Goal: Transaction & Acquisition: Subscribe to service/newsletter

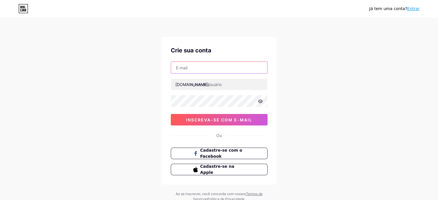
click at [200, 69] on input "text" at bounding box center [219, 68] width 96 height 12
type input "[EMAIL_ADDRESS][DOMAIN_NAME]"
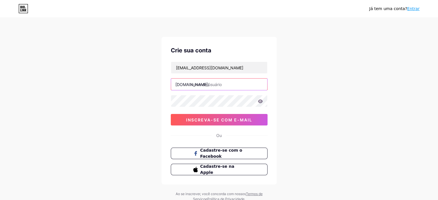
click at [228, 86] on input "text" at bounding box center [219, 85] width 96 height 12
type input "[DEMOGRAPHIC_DATA]"
click at [252, 107] on div at bounding box center [219, 101] width 97 height 12
click at [295, 88] on div "Já tem uma conta? Entrar Crie sua conta [EMAIL_ADDRESS][DOMAIN_NAME] [DOMAIN_NA…" at bounding box center [219, 110] width 438 height 220
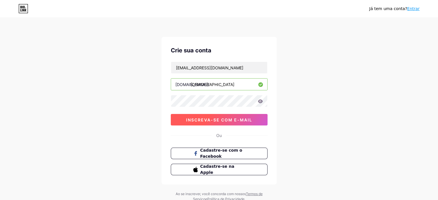
click at [245, 120] on font "inscreva-se com e-mail" at bounding box center [219, 120] width 66 height 5
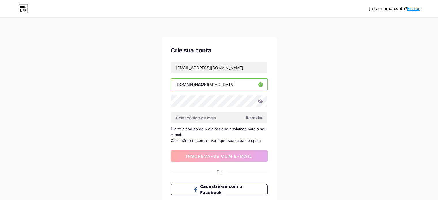
click at [255, 118] on font "Reenviar" at bounding box center [254, 117] width 17 height 5
click at [201, 119] on input "text" at bounding box center [219, 118] width 96 height 12
paste input "724029"
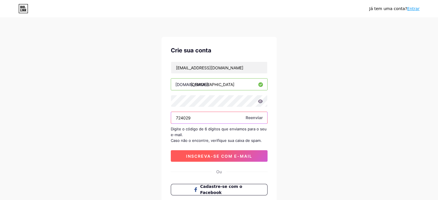
type input "724029"
click at [197, 154] on font "inscreva-se com e-mail" at bounding box center [219, 156] width 66 height 5
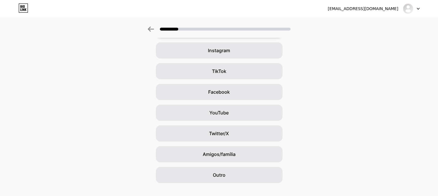
scroll to position [52, 0]
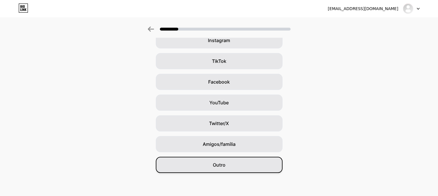
click at [254, 167] on div "Outro" at bounding box center [219, 165] width 127 height 16
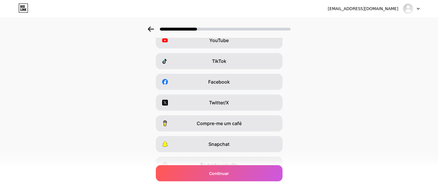
scroll to position [0, 0]
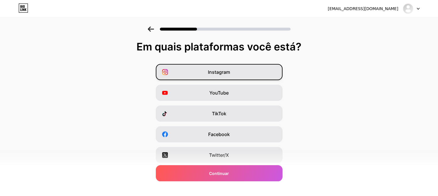
click at [235, 71] on div "Instagram" at bounding box center [219, 72] width 127 height 16
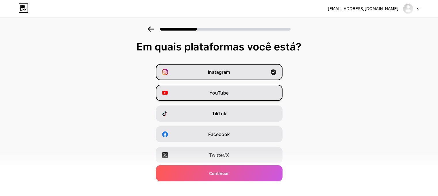
drag, startPoint x: 232, startPoint y: 96, endPoint x: 235, endPoint y: 107, distance: 10.9
click at [232, 96] on div "YouTube" at bounding box center [219, 93] width 127 height 16
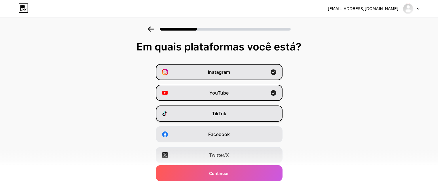
drag, startPoint x: 238, startPoint y: 115, endPoint x: 240, endPoint y: 121, distance: 6.6
click at [239, 116] on div "TikTok" at bounding box center [219, 113] width 127 height 16
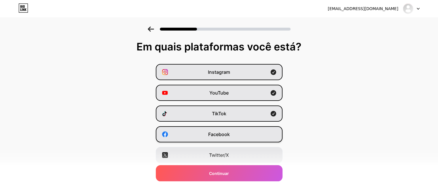
click at [241, 137] on div "Facebook" at bounding box center [219, 134] width 127 height 16
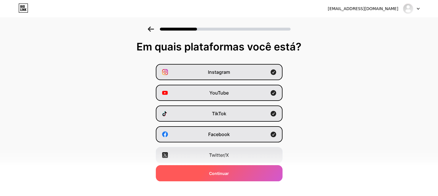
click at [242, 175] on div "Continuar" at bounding box center [219, 173] width 127 height 16
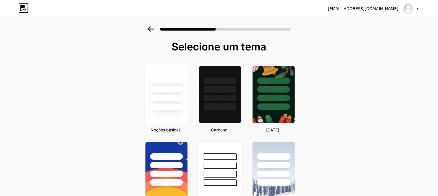
click at [171, 79] on div at bounding box center [167, 80] width 34 height 7
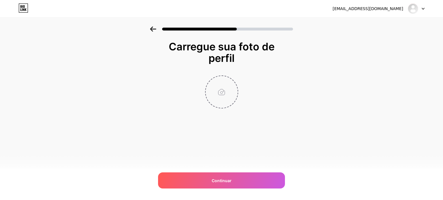
click at [222, 91] on input "file" at bounding box center [221, 92] width 32 height 32
type input "C:\fakepath\646f3a5e-a549-4454-b867-e92da8d0537b.png"
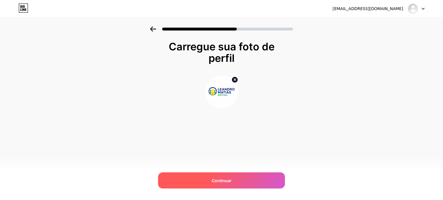
click at [249, 180] on div "Continuar" at bounding box center [221, 181] width 127 height 16
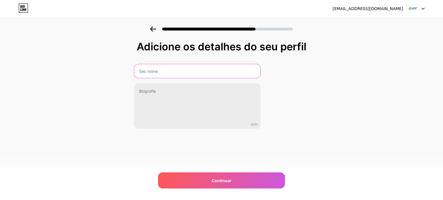
click at [153, 72] on input "text" at bounding box center [197, 71] width 126 height 14
click at [194, 69] on input "text" at bounding box center [196, 71] width 127 height 14
type input "[PERSON_NAME]"
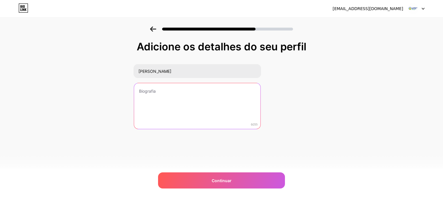
click at [202, 110] on textarea at bounding box center [197, 106] width 126 height 46
paste textarea "[PERSON_NAME]: Criador de conteúdo que transforma vidas. Em cada história, um n…"
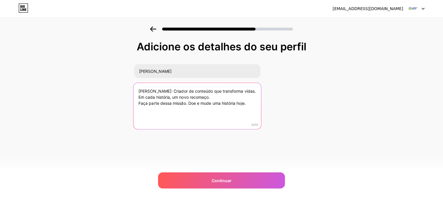
drag, startPoint x: 171, startPoint y: 90, endPoint x: 123, endPoint y: 90, distance: 48.4
click at [123, 90] on div "Adicione os detalhes do seu perfil [PERSON_NAME] [PERSON_NAME]: Criador de cont…" at bounding box center [221, 93] width 443 height 132
click at [231, 90] on textarea "Criador de conteúdo que transforma vidas. Em cada história, um novo recomeço. F…" at bounding box center [196, 106] width 127 height 47
click at [251, 103] on textarea "Criador de conteúdo que transforma vidas. Em cada história, um novo recomeço. F…" at bounding box center [196, 106] width 127 height 47
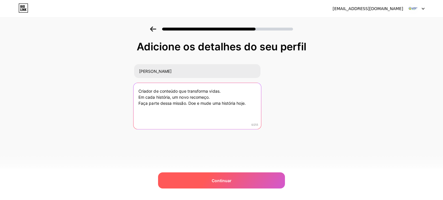
type textarea "Criador de conteúdo que transforma vidas. Em cada história, um novo recomeço. F…"
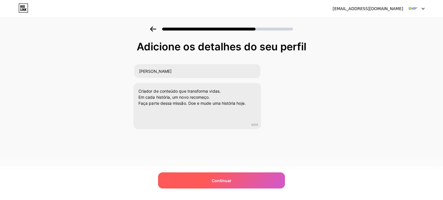
click at [236, 178] on div "Continuar" at bounding box center [221, 181] width 127 height 16
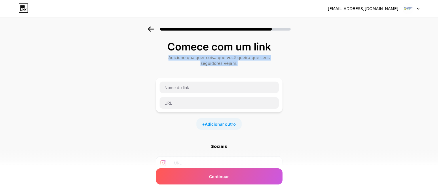
drag, startPoint x: 167, startPoint y: 58, endPoint x: 269, endPoint y: 63, distance: 101.3
click at [269, 63] on div "Adicione qualquer coisa que você queira que seus seguidores vejam." at bounding box center [219, 61] width 121 height 12
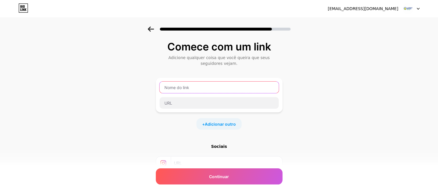
click at [228, 88] on input "text" at bounding box center [219, 88] width 119 height 12
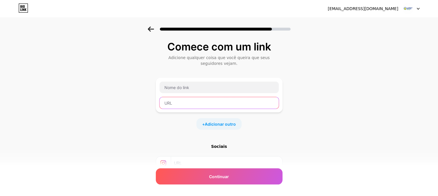
click at [221, 100] on input "text" at bounding box center [219, 103] width 119 height 12
paste input "[URL][DOMAIN_NAME]"
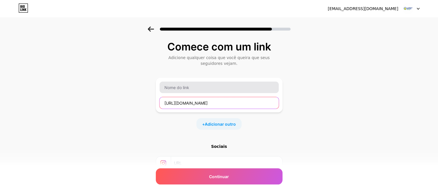
type input "[URL][DOMAIN_NAME]"
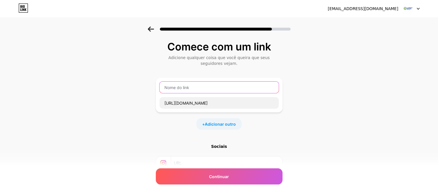
click at [221, 87] on input "text" at bounding box center [219, 88] width 119 height 12
type input "Facebook [PERSON_NAME]"
click at [232, 123] on font "Adicionar outro" at bounding box center [220, 124] width 31 height 5
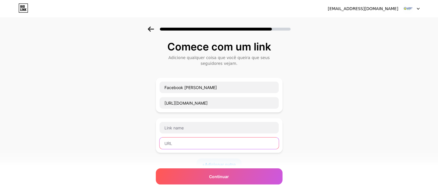
click at [212, 142] on input "text" at bounding box center [219, 143] width 119 height 12
paste input "[URL][DOMAIN_NAME]"
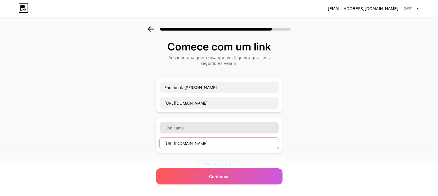
type input "[URL][DOMAIN_NAME]"
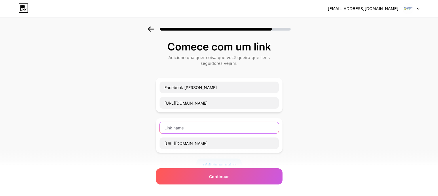
click at [211, 123] on input "text" at bounding box center [219, 128] width 119 height 12
type input "TikTok [PERSON_NAME]"
click at [210, 162] on font "Adicionar outro" at bounding box center [220, 164] width 31 height 5
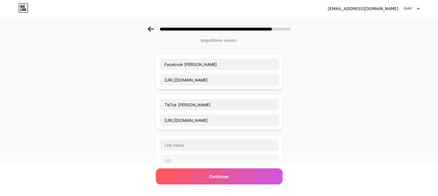
scroll to position [58, 0]
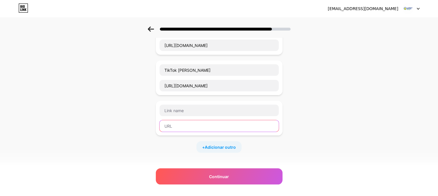
click at [202, 126] on input "text" at bounding box center [219, 126] width 119 height 12
paste input "[URL][DOMAIN_NAME]"
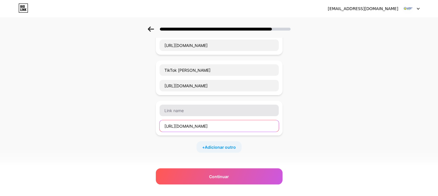
type input "[URL][DOMAIN_NAME]"
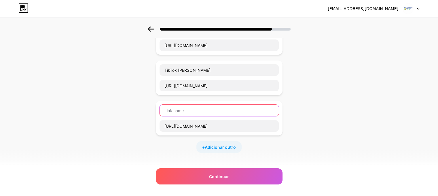
click at [204, 109] on input "text" at bounding box center [219, 111] width 119 height 12
type input "Instagram"
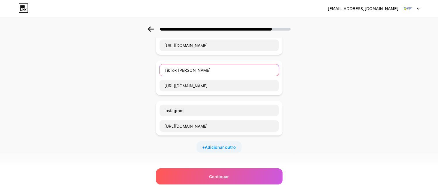
drag, startPoint x: 180, startPoint y: 69, endPoint x: 252, endPoint y: 71, distance: 72.6
click at [252, 71] on input "TikTok [PERSON_NAME]" at bounding box center [219, 70] width 119 height 12
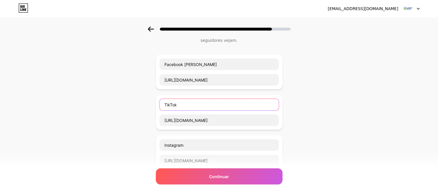
scroll to position [0, 0]
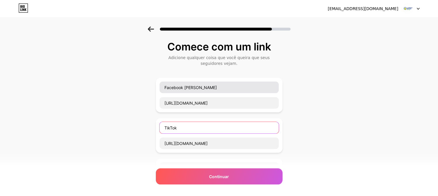
type input "TikTok"
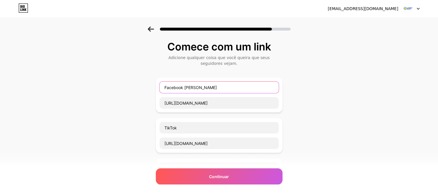
drag, startPoint x: 186, startPoint y: 87, endPoint x: 268, endPoint y: 87, distance: 82.4
click at [266, 87] on input "Facebook [PERSON_NAME]" at bounding box center [219, 88] width 119 height 12
type input "Facebook"
click at [313, 87] on div "Comece com um link Adicione qualquer coisa que você queira que seus seguidores …" at bounding box center [219, 171] width 438 height 289
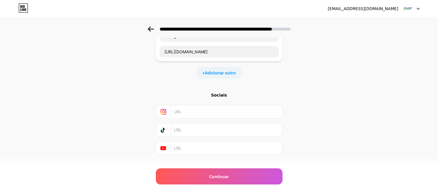
scroll to position [141, 0]
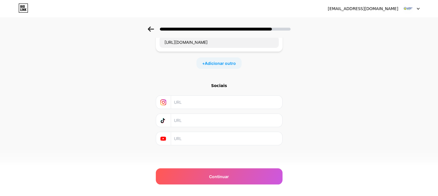
click at [239, 96] on input "text" at bounding box center [226, 102] width 105 height 13
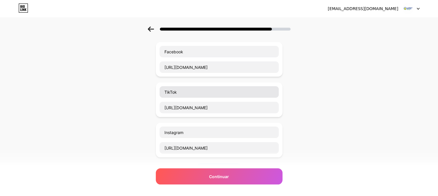
scroll to position [26, 0]
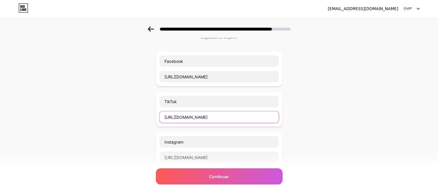
drag, startPoint x: 267, startPoint y: 114, endPoint x: 114, endPoint y: 114, distance: 153.0
click at [114, 114] on div "Comece com um link Adicione qualquer coisa que você queira que seus seguidores …" at bounding box center [219, 144] width 438 height 289
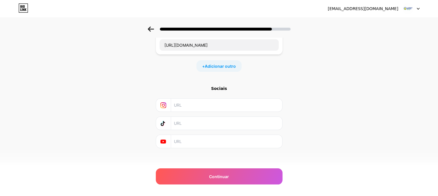
scroll to position [141, 0]
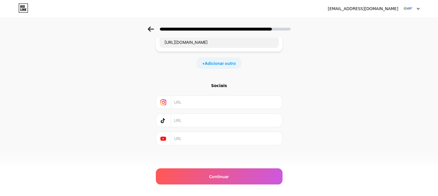
click at [203, 118] on input "text" at bounding box center [226, 120] width 105 height 13
paste input "[URL][DOMAIN_NAME]"
type input "[URL][DOMAIN_NAME]"
click at [208, 103] on input "text" at bounding box center [226, 102] width 105 height 13
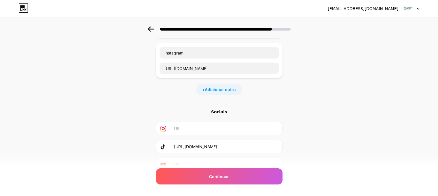
scroll to position [84, 0]
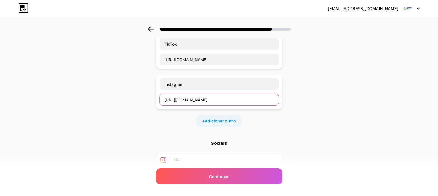
drag, startPoint x: 205, startPoint y: 99, endPoint x: 158, endPoint y: 99, distance: 47.5
click at [158, 99] on div "Instagram [URL][DOMAIN_NAME]" at bounding box center [219, 92] width 127 height 35
click at [193, 158] on input "text" at bounding box center [226, 159] width 105 height 13
paste input "[URL][DOMAIN_NAME]"
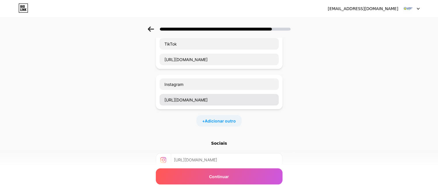
type input "[URL][DOMAIN_NAME]"
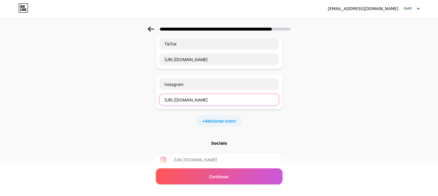
drag, startPoint x: 260, startPoint y: 99, endPoint x: 103, endPoint y: 99, distance: 157.6
click at [103, 99] on div "Comece com um link Adicione qualquer coisa que você queira que seus seguidores …" at bounding box center [219, 87] width 438 height 289
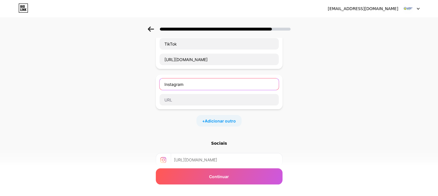
drag, startPoint x: 168, startPoint y: 86, endPoint x: 122, endPoint y: 86, distance: 46.4
click at [122, 86] on div "Comece com um link Adicione qualquer coisa que você queira que seus seguidores …" at bounding box center [219, 87] width 438 height 289
click at [302, 93] on div "Comece com um link Adicione qualquer coisa que você queira que seus seguidores …" at bounding box center [219, 87] width 438 height 289
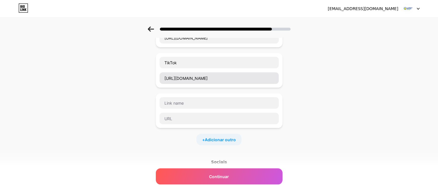
scroll to position [55, 0]
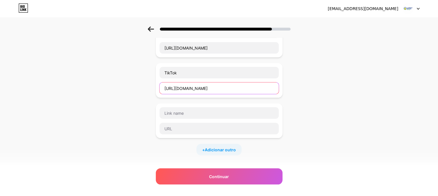
drag, startPoint x: 163, startPoint y: 86, endPoint x: 46, endPoint y: 85, distance: 117.3
click at [45, 85] on div "Comece com um link Adicione qualquer coisa que você queira que seus seguidores …" at bounding box center [219, 115] width 438 height 289
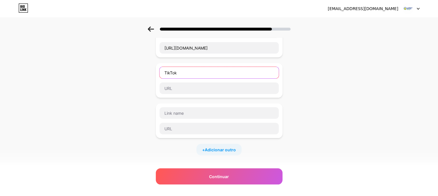
drag, startPoint x: 133, startPoint y: 75, endPoint x: 130, endPoint y: 75, distance: 3.2
click at [130, 75] on div "Comece com um link Adicione qualquer coisa que você queira que seus seguidores …" at bounding box center [219, 115] width 438 height 289
click at [301, 84] on div "Comece com um link Adicione qualquer coisa que você queira que seus seguidores …" at bounding box center [219, 115] width 438 height 289
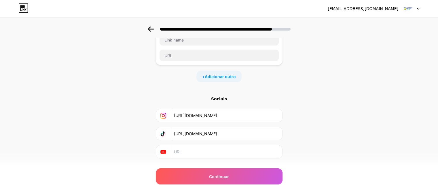
scroll to position [141, 0]
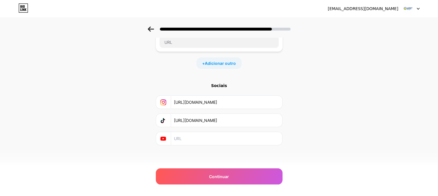
click at [224, 143] on input "text" at bounding box center [226, 138] width 105 height 13
click at [194, 142] on input "text" at bounding box center [226, 138] width 105 height 13
paste input "[URL][DOMAIN_NAME]"
type input "[URL][DOMAIN_NAME]"
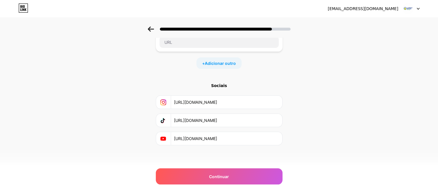
click at [322, 100] on div "Comece com um link Adicione qualquer coisa que você queira que seus seguidores …" at bounding box center [219, 29] width 438 height 289
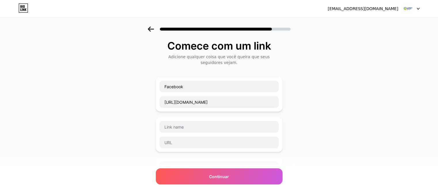
scroll to position [0, 0]
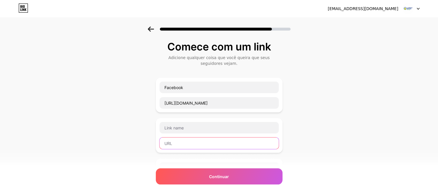
click at [217, 139] on input "text" at bounding box center [219, 143] width 119 height 12
paste input "[URL][DOMAIN_NAME]"
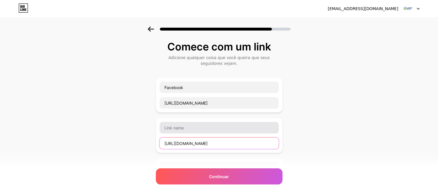
scroll to position [0, 6]
type input "[URL][DOMAIN_NAME]"
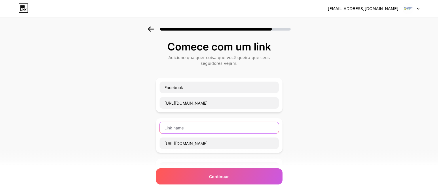
click at [209, 124] on input "text" at bounding box center [219, 128] width 119 height 12
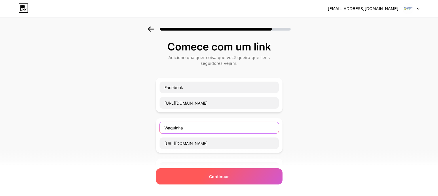
type input "Waquinha"
click at [267, 173] on div "Continuar" at bounding box center [219, 176] width 127 height 16
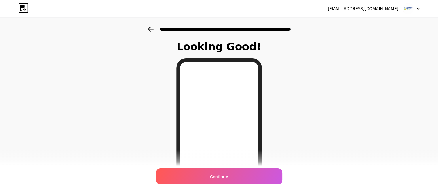
click at [251, 180] on div "Continue" at bounding box center [219, 176] width 127 height 16
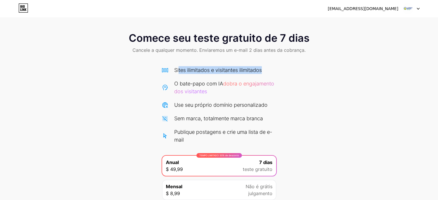
drag, startPoint x: 194, startPoint y: 70, endPoint x: 267, endPoint y: 70, distance: 72.6
click at [267, 70] on div "Sites ilimitados e visitantes ilimitados" at bounding box center [219, 70] width 115 height 8
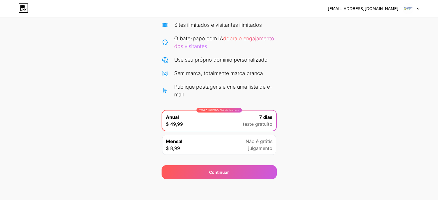
scroll to position [47, 0]
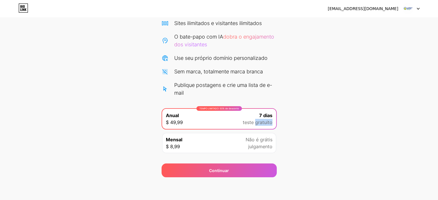
drag, startPoint x: 255, startPoint y: 125, endPoint x: 300, endPoint y: 121, distance: 45.1
click at [297, 122] on div "Comece seu teste gratuito de 7 dias Cancele a qualquer momento. Enviaremos um e…" at bounding box center [219, 79] width 438 height 198
click at [300, 121] on div "Comece seu teste gratuito de 7 dias Cancele a qualquer momento. Enviaremos um e…" at bounding box center [219, 79] width 438 height 198
click at [267, 141] on font "Não é grátis" at bounding box center [259, 140] width 27 height 6
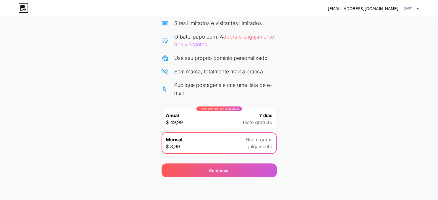
click at [262, 114] on font "7 dias" at bounding box center [265, 116] width 13 height 6
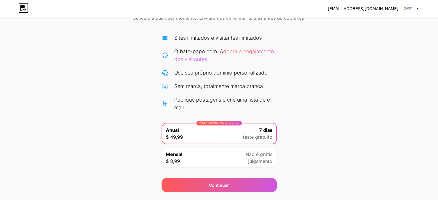
scroll to position [18, 0]
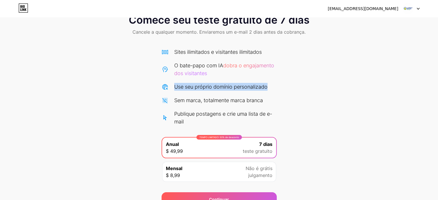
drag, startPoint x: 173, startPoint y: 87, endPoint x: 279, endPoint y: 87, distance: 105.5
click at [279, 87] on div "Comece seu teste gratuito de 7 dias Cancele a qualquer momento. Enviaremos um e…" at bounding box center [219, 107] width 438 height 198
click at [278, 87] on div "Comece seu teste gratuito de 7 dias Cancele a qualquer momento. Enviaremos um e…" at bounding box center [219, 107] width 438 height 198
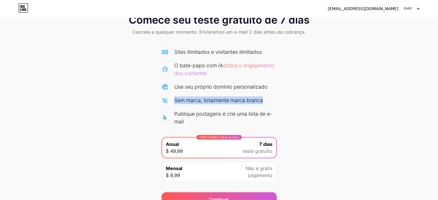
drag, startPoint x: 165, startPoint y: 102, endPoint x: 293, endPoint y: 101, distance: 127.6
click at [293, 101] on div "Comece seu teste gratuito de 7 dias Cancele a qualquer momento. Enviaremos um e…" at bounding box center [219, 107] width 438 height 198
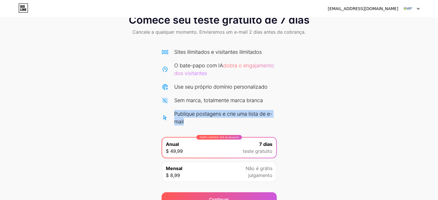
drag, startPoint x: 181, startPoint y: 113, endPoint x: 227, endPoint y: 125, distance: 47.4
click at [227, 125] on div "Publique postagens e crie uma lista de e-mail" at bounding box center [219, 118] width 115 height 16
click at [227, 125] on div "Publique postagens e crie uma lista de e-mail" at bounding box center [225, 118] width 103 height 16
drag, startPoint x: 236, startPoint y: 114, endPoint x: 275, endPoint y: 118, distance: 39.5
click at [266, 122] on div "Publique postagens e crie uma lista de e-mail" at bounding box center [225, 118] width 103 height 16
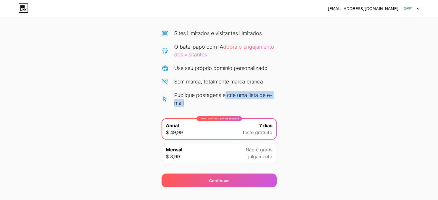
scroll to position [47, 0]
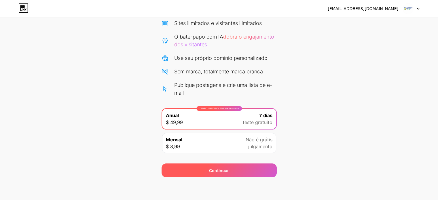
click at [253, 165] on div "Continuar" at bounding box center [219, 171] width 115 height 14
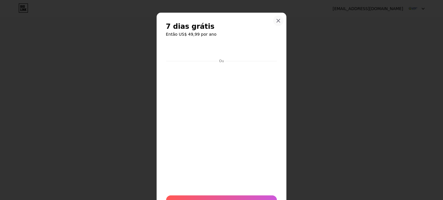
click at [277, 20] on icon at bounding box center [278, 20] width 5 height 5
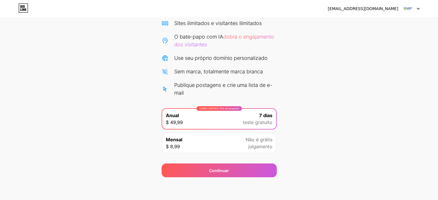
click at [418, 11] on div at bounding box center [411, 8] width 17 height 10
click at [293, 86] on div "Comece seu teste gratuito de 7 dias Cancele a qualquer momento. Enviaremos um e…" at bounding box center [219, 79] width 438 height 198
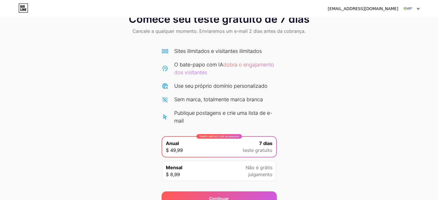
scroll to position [0, 0]
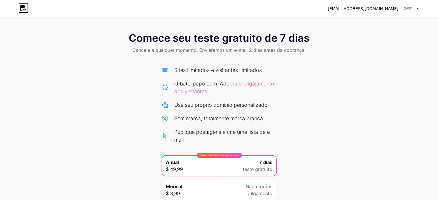
click at [20, 8] on icon at bounding box center [23, 7] width 10 height 9
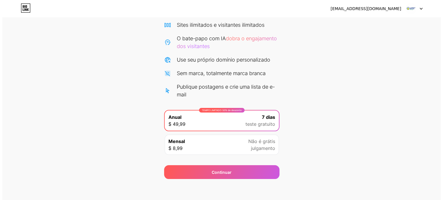
scroll to position [47, 0]
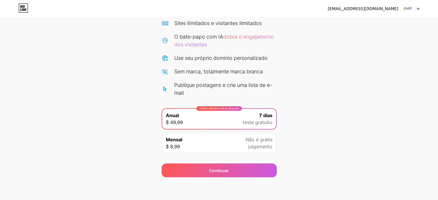
click at [245, 147] on div "Mensal $ 8,99 Não é grátis julgamento" at bounding box center [219, 143] width 114 height 20
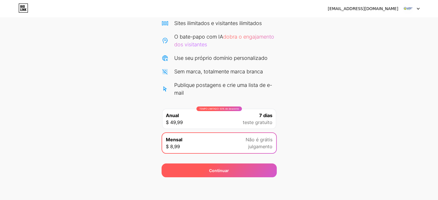
click at [257, 175] on div "Continuar" at bounding box center [219, 171] width 115 height 14
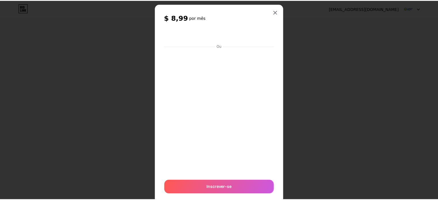
scroll to position [0, 0]
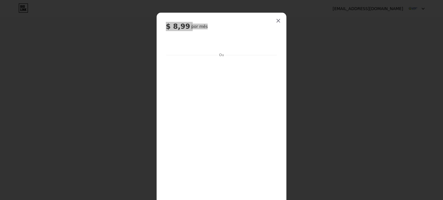
drag, startPoint x: 274, startPoint y: 19, endPoint x: 286, endPoint y: 15, distance: 12.5
click at [286, 15] on div "$ 8,99 por mês Ou Inscrever-se" at bounding box center [221, 100] width 443 height 200
click at [276, 20] on icon at bounding box center [278, 20] width 5 height 5
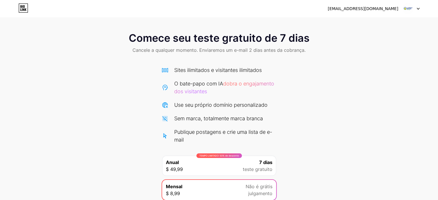
click at [258, 172] on span "teste gratuito" at bounding box center [258, 169] width 30 height 7
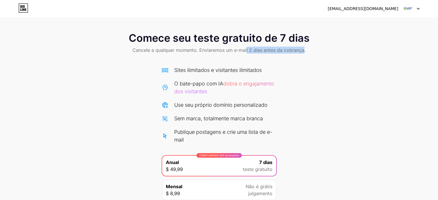
drag, startPoint x: 246, startPoint y: 53, endPoint x: 305, endPoint y: 50, distance: 59.1
click at [304, 51] on font "Cancele a qualquer momento. Enviaremos um e-mail 2 dias antes da cobrança." at bounding box center [219, 50] width 173 height 6
click at [305, 50] on font "Cancele a qualquer momento. Enviaremos um e-mail 2 dias antes da cobrança." at bounding box center [219, 50] width 173 height 6
drag, startPoint x: 128, startPoint y: 52, endPoint x: 316, endPoint y: 46, distance: 187.9
click at [315, 47] on div "Comece seu teste gratuito de 7 dias Cancele a qualquer momento. Enviaremos um e…" at bounding box center [219, 44] width 438 height 34
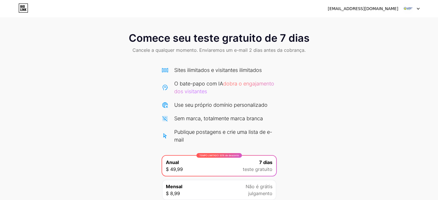
drag, startPoint x: 316, startPoint y: 46, endPoint x: 297, endPoint y: 80, distance: 38.2
click at [316, 46] on div "Comece seu teste gratuito de 7 dias Cancele a qualquer momento. Enviaremos um e…" at bounding box center [219, 44] width 438 height 34
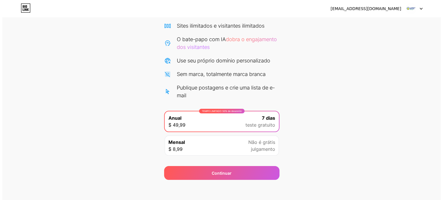
scroll to position [47, 0]
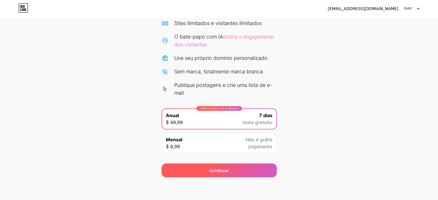
click at [250, 168] on div "Continuar" at bounding box center [219, 171] width 115 height 14
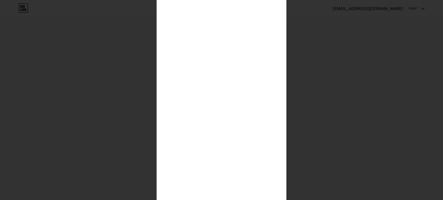
scroll to position [122, 0]
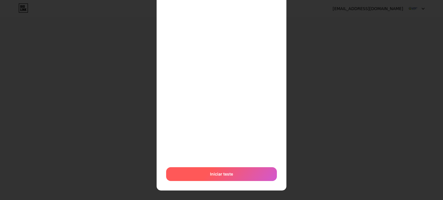
click at [221, 172] on font "Iniciar teste" at bounding box center [221, 174] width 23 height 5
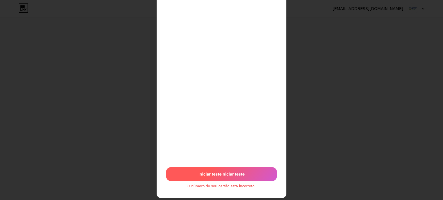
click at [250, 176] on div "Iniciar teste Iniciar teste" at bounding box center [221, 174] width 111 height 14
click at [233, 173] on font "Iniciar teste" at bounding box center [244, 174] width 23 height 5
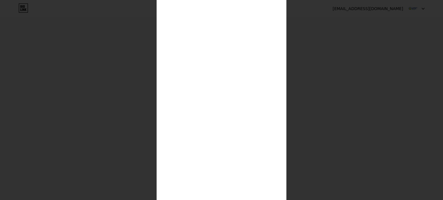
scroll to position [46, 0]
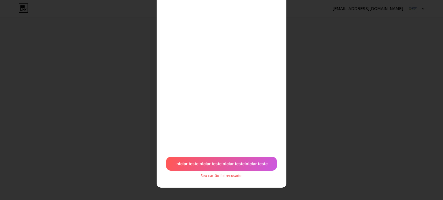
click at [241, 164] on font "Iniciar teste" at bounding box center [232, 163] width 23 height 5
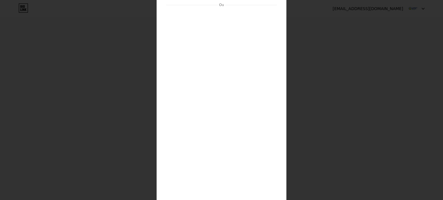
scroll to position [104, 0]
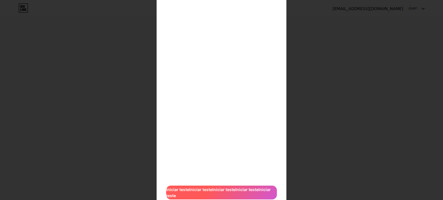
click at [227, 187] on font "Iniciar teste" at bounding box center [223, 189] width 23 height 5
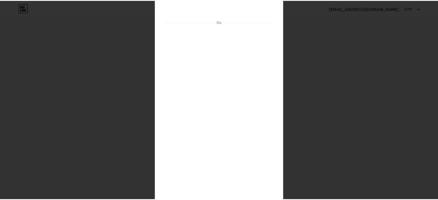
scroll to position [0, 0]
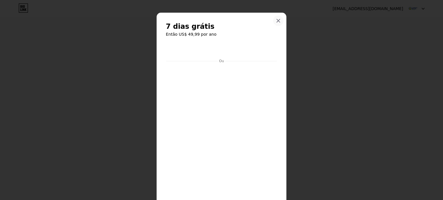
click at [276, 20] on icon at bounding box center [278, 20] width 5 height 5
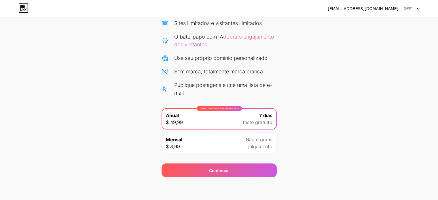
click at [413, 4] on span at bounding box center [408, 8] width 11 height 11
click at [360, 25] on font "Sair" at bounding box center [358, 23] width 8 height 5
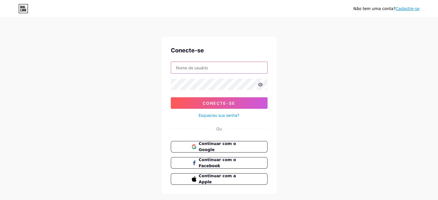
type input "[EMAIL_ADDRESS][DOMAIN_NAME]"
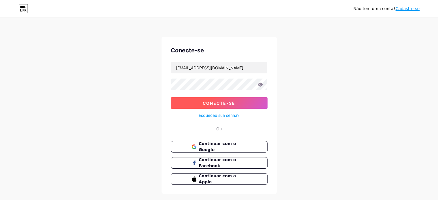
click at [243, 104] on button "Conecte-se" at bounding box center [219, 103] width 97 height 12
